Goal: Navigation & Orientation: Understand site structure

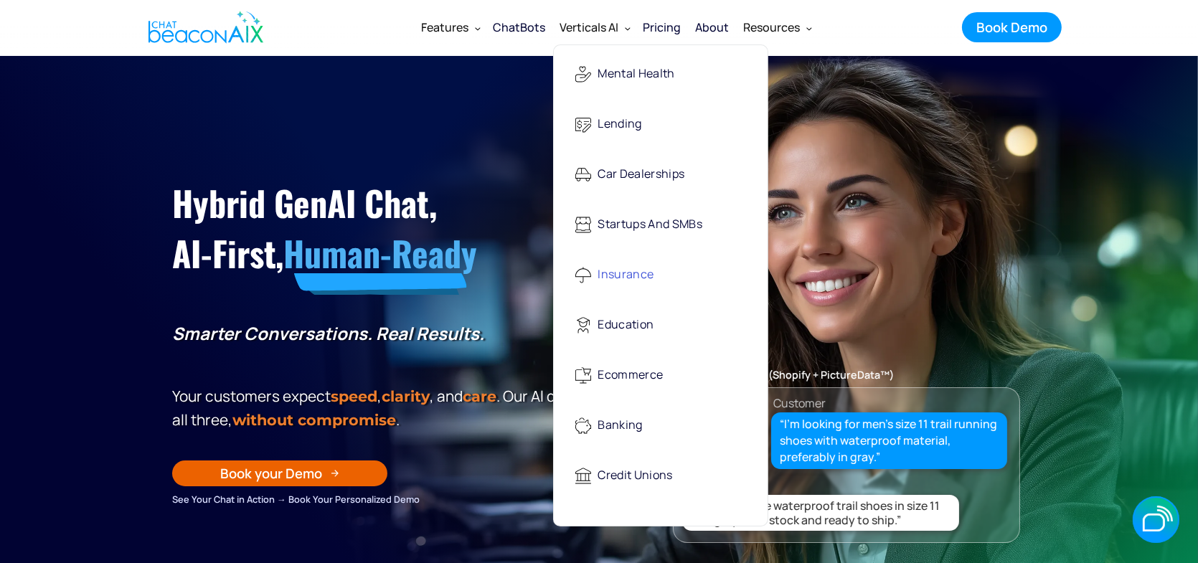
click at [601, 275] on div "Insurance" at bounding box center [627, 275] width 56 height 29
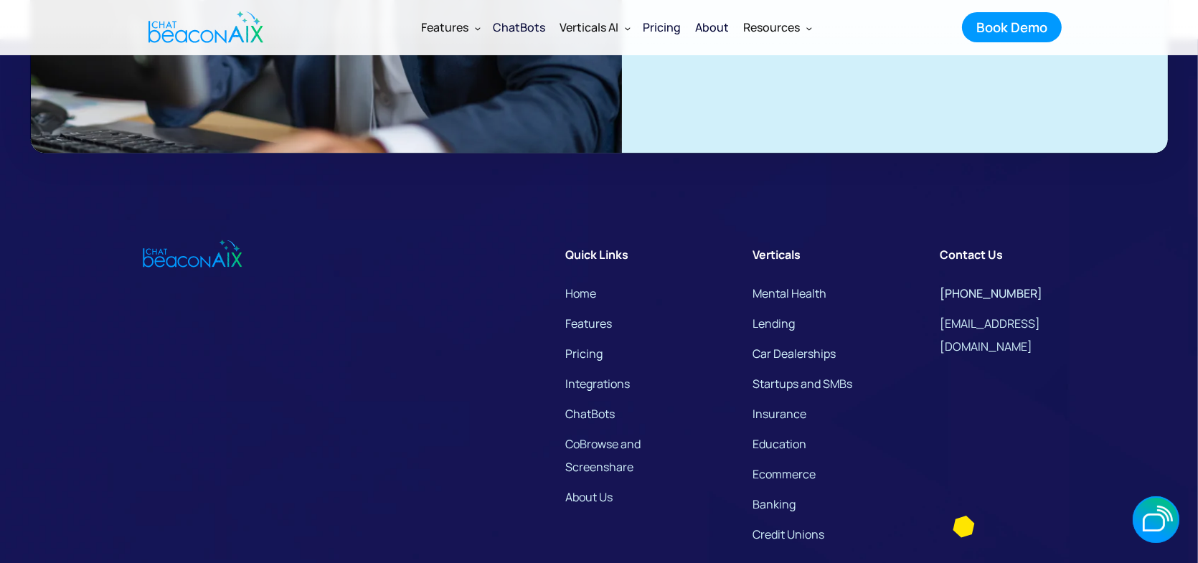
scroll to position [4593, 0]
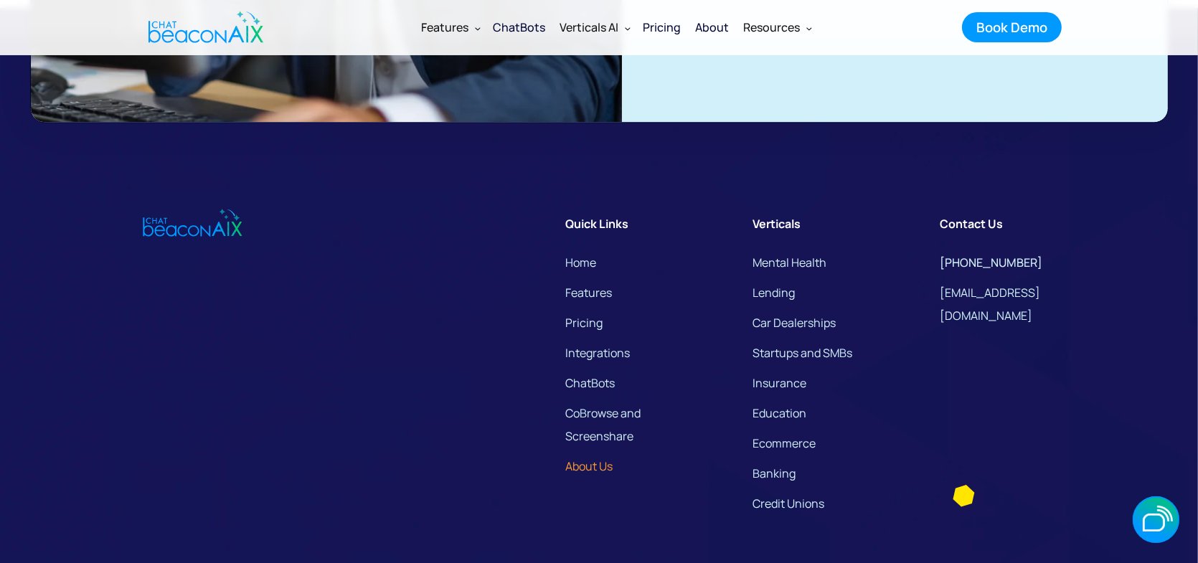
click at [602, 467] on link "About Us" at bounding box center [589, 466] width 47 height 23
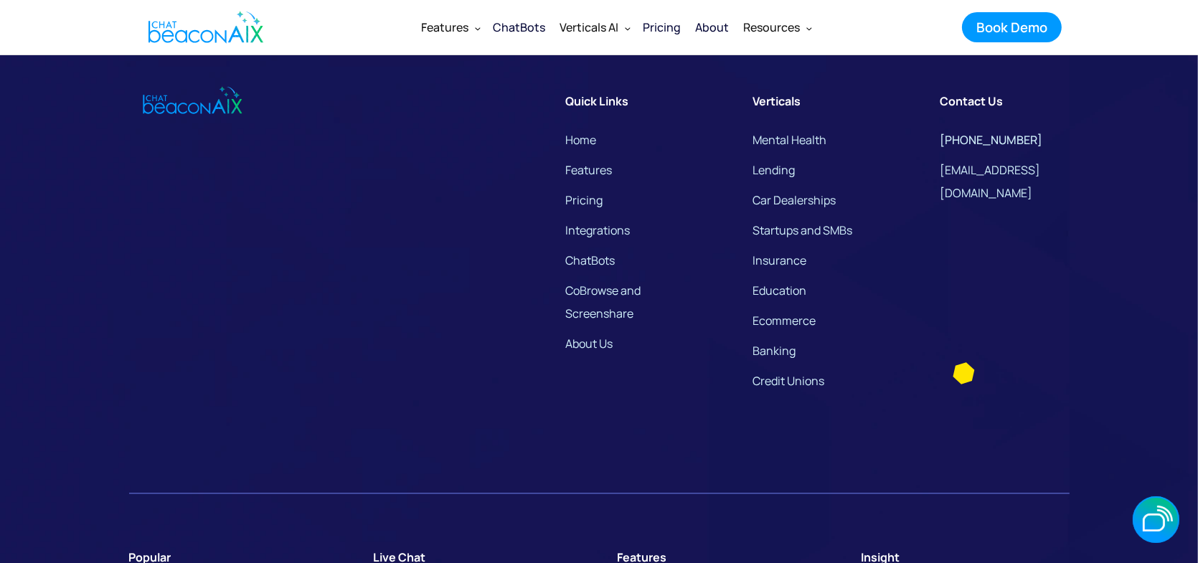
scroll to position [3875, 0]
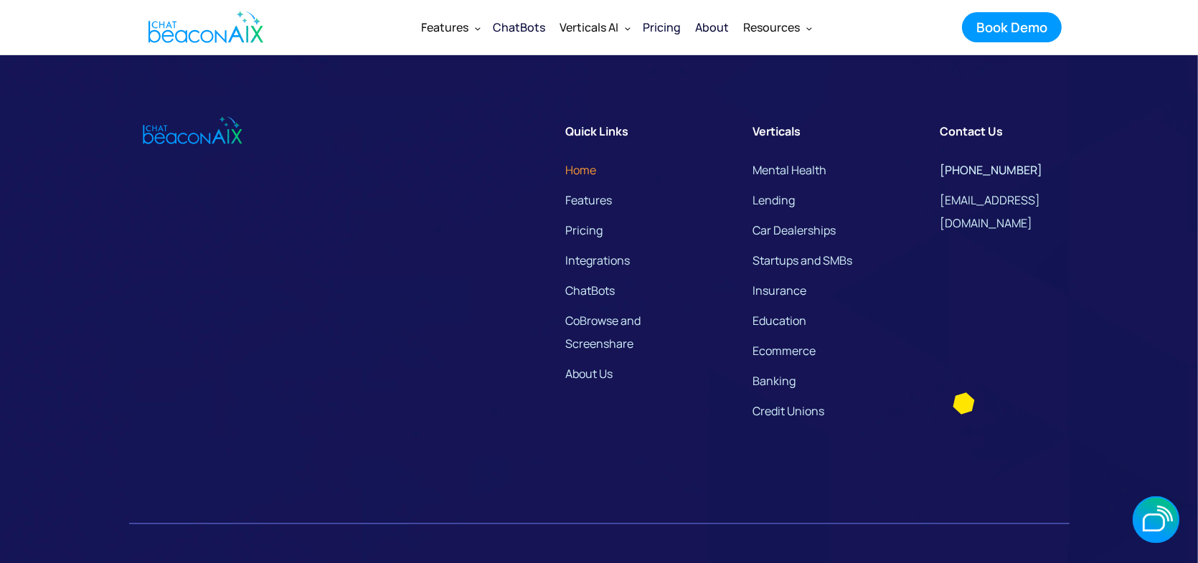
click at [596, 182] on link "Home" at bounding box center [581, 170] width 31 height 23
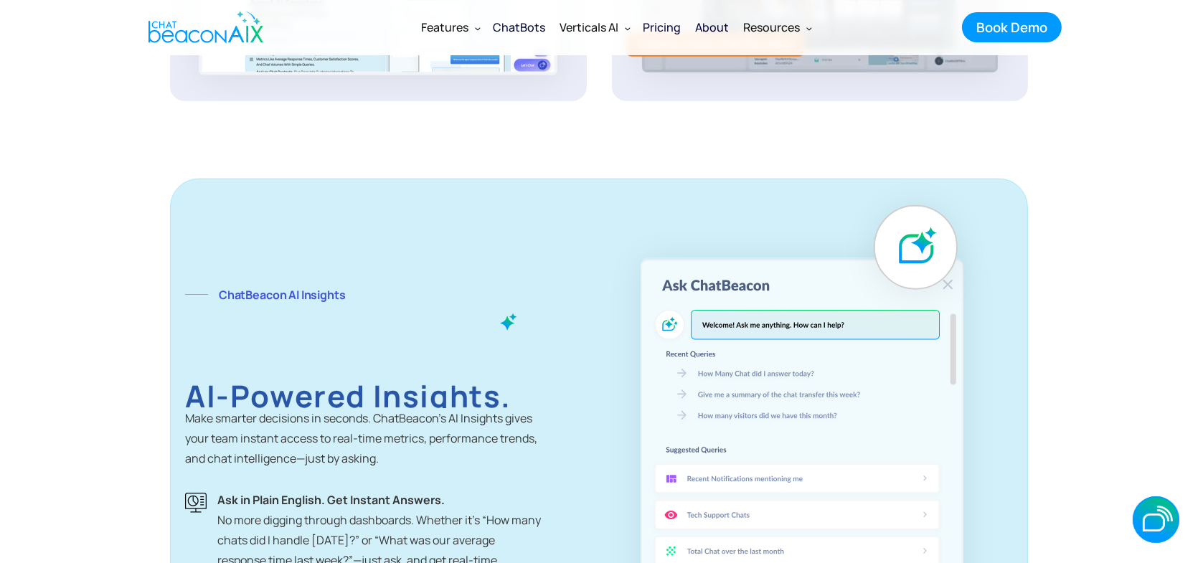
scroll to position [1938, 0]
